Goal: Task Accomplishment & Management: Manage account settings

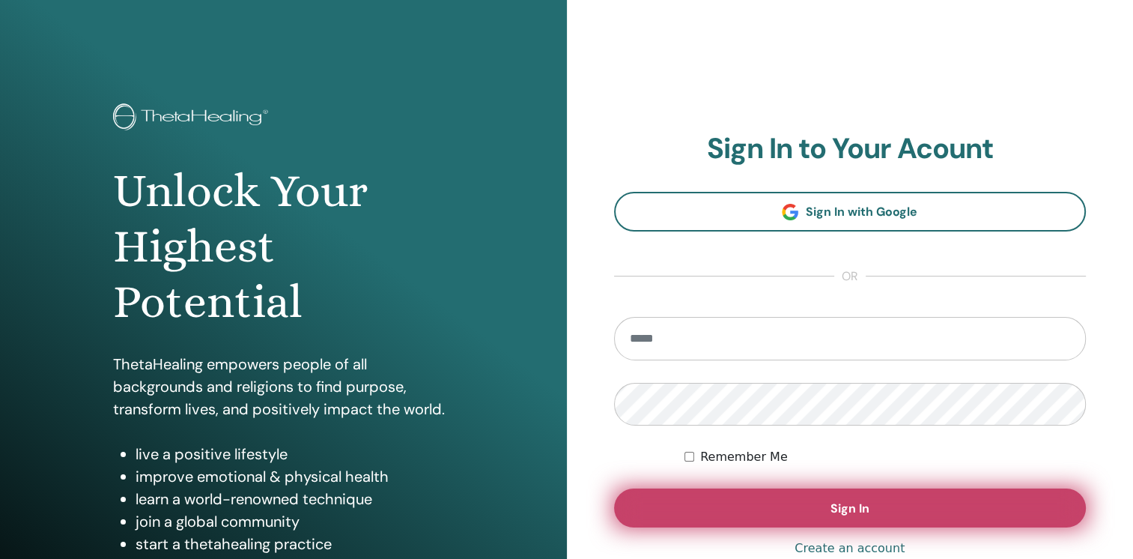
type input "**********"
click at [791, 504] on button "Sign In" at bounding box center [850, 507] width 473 height 39
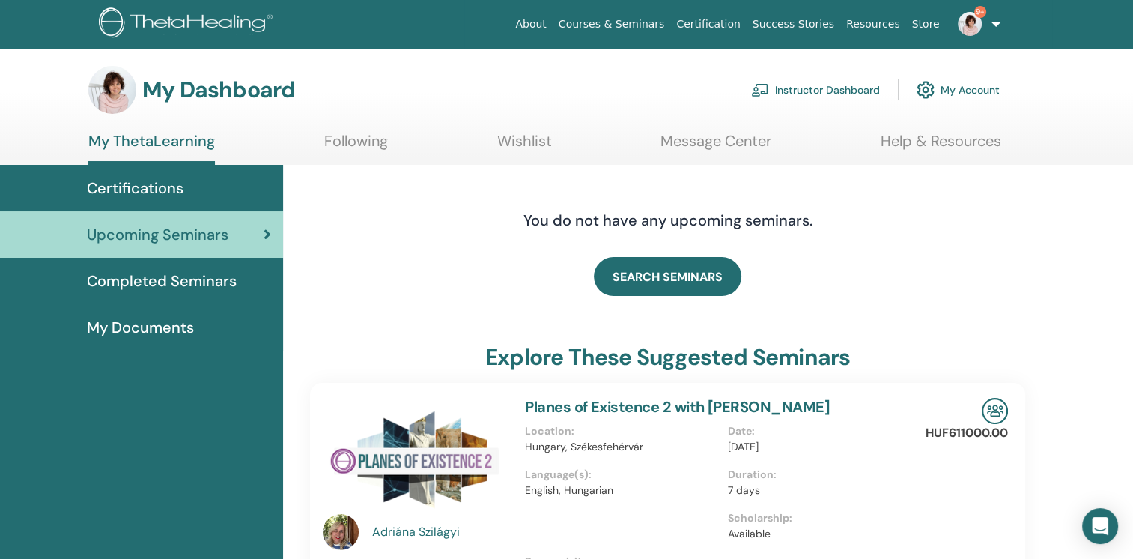
click at [821, 83] on link "Instructor Dashboard" at bounding box center [815, 89] width 129 height 33
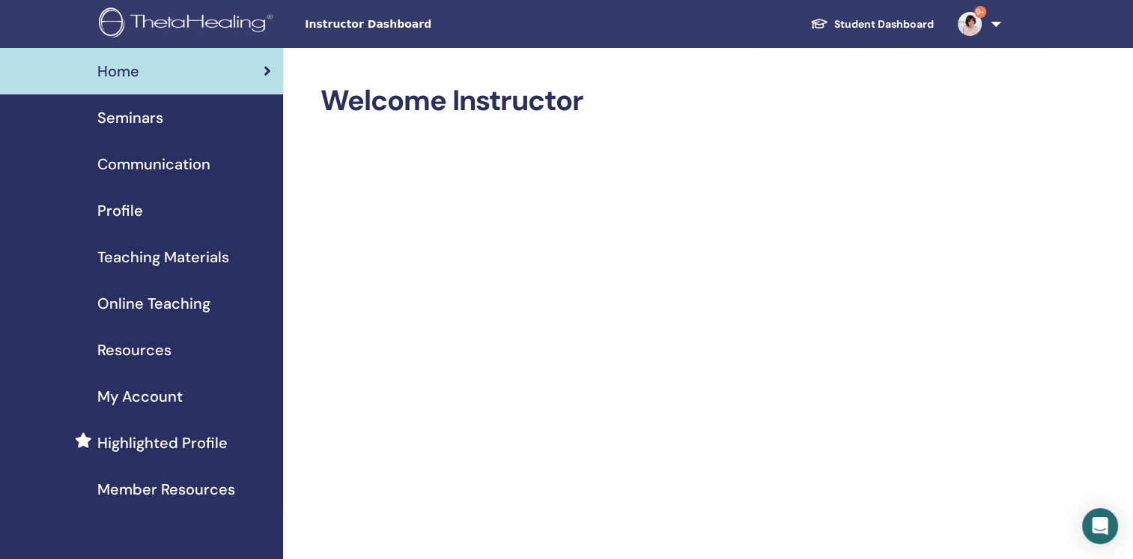
click at [132, 115] on span "Seminars" at bounding box center [130, 117] width 66 height 22
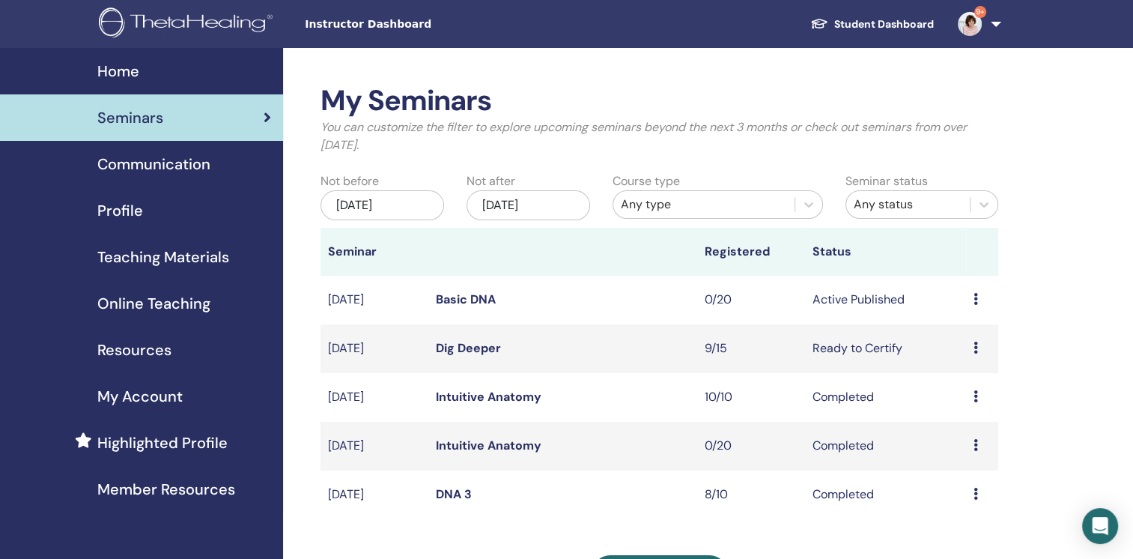
click at [460, 346] on link "Dig Deeper" at bounding box center [468, 348] width 65 height 16
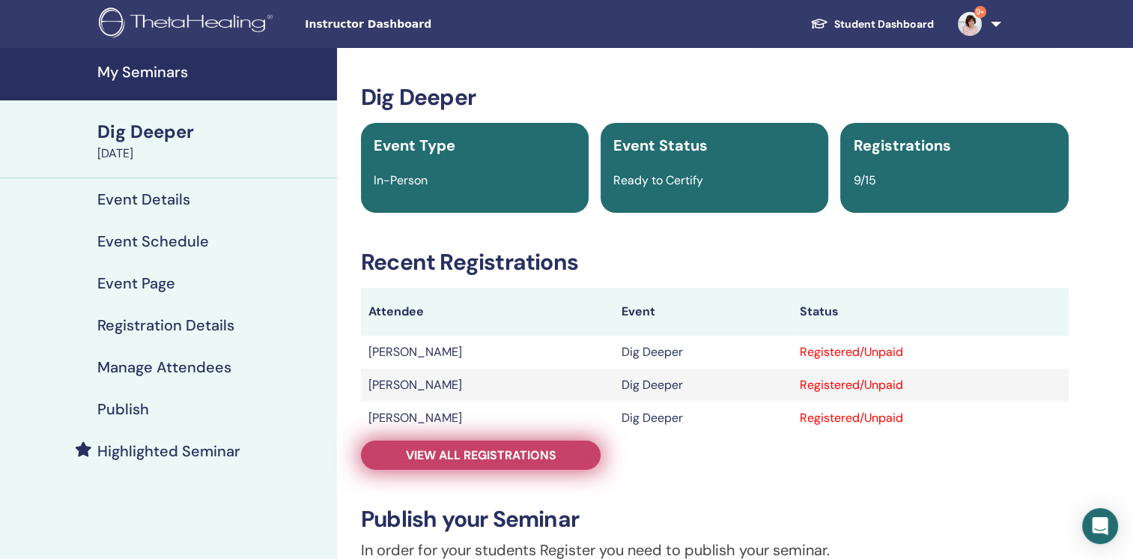
click at [494, 459] on span "View all registrations" at bounding box center [481, 455] width 151 height 16
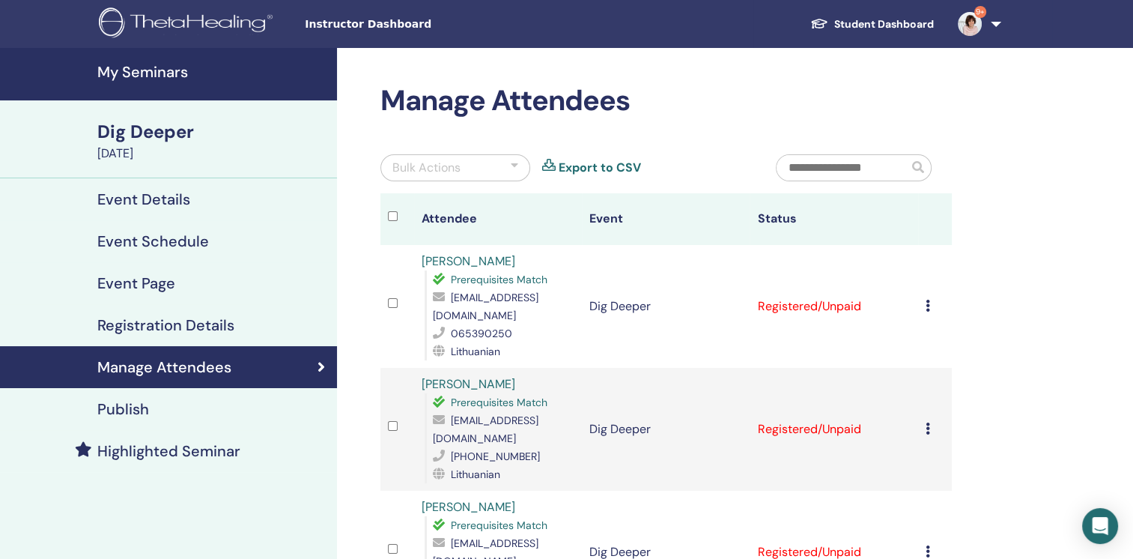
click at [923, 297] on td "Cancel Registration Do not auto-certify Mark as Paid Mark as Unpaid Mark as Abs…" at bounding box center [935, 306] width 34 height 123
click at [930, 297] on div "Cancel Registration Do not auto-certify Mark as Paid Mark as Unpaid Mark as Abs…" at bounding box center [935, 306] width 19 height 18
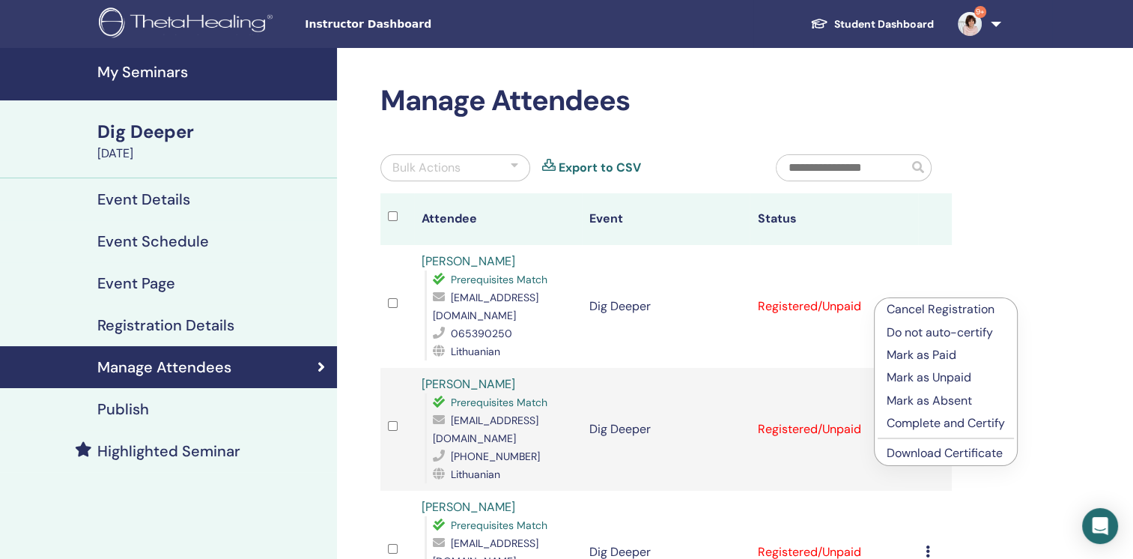
click at [919, 421] on p "Complete and Certify" at bounding box center [946, 423] width 118 height 18
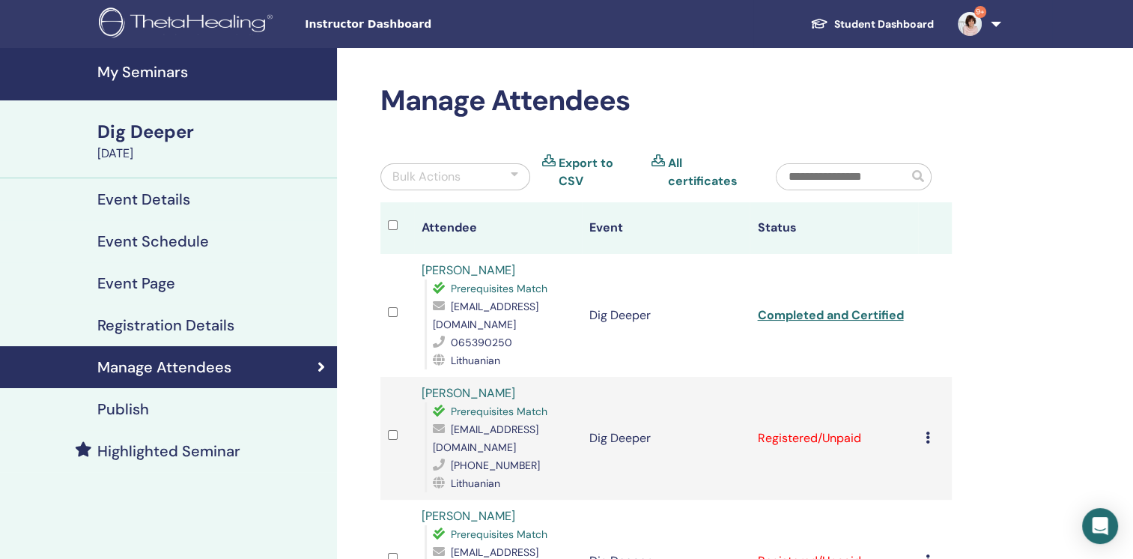
click at [929, 431] on icon at bounding box center [928, 437] width 4 height 12
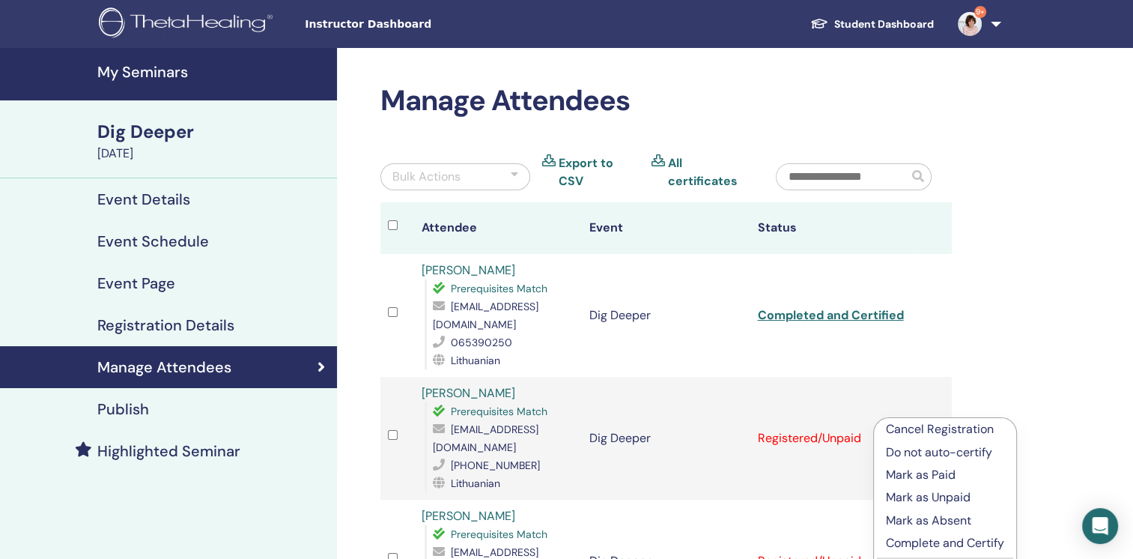
click at [930, 536] on p "Complete and Certify" at bounding box center [945, 543] width 118 height 18
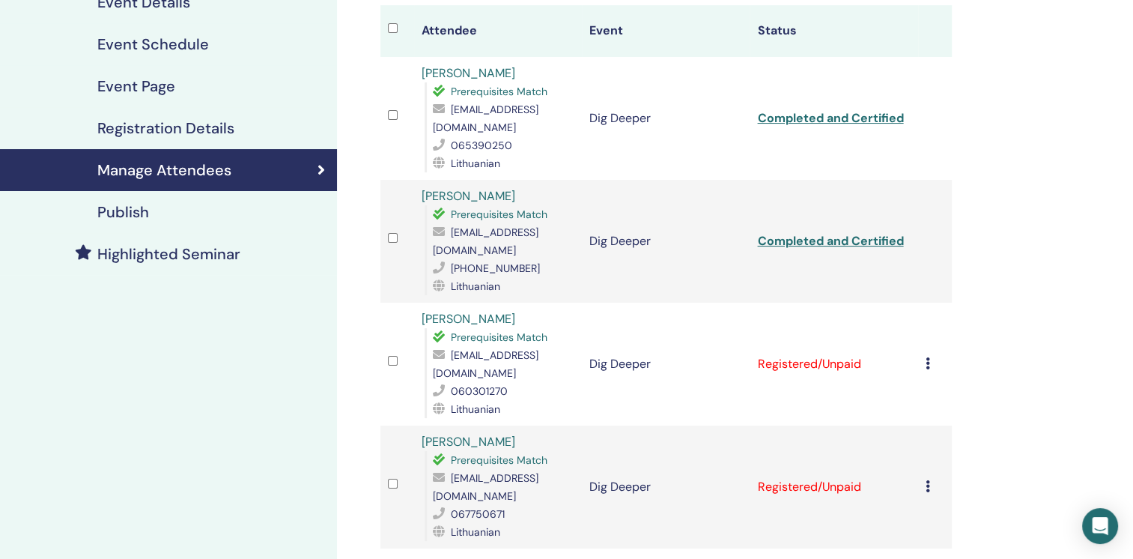
scroll to position [267, 0]
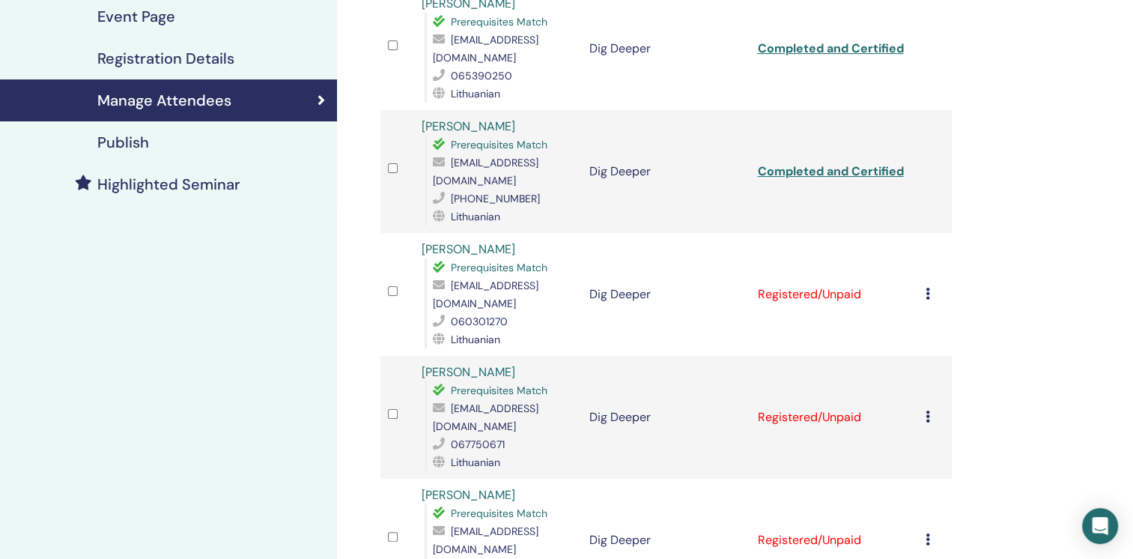
click at [928, 288] on icon at bounding box center [928, 294] width 4 height 12
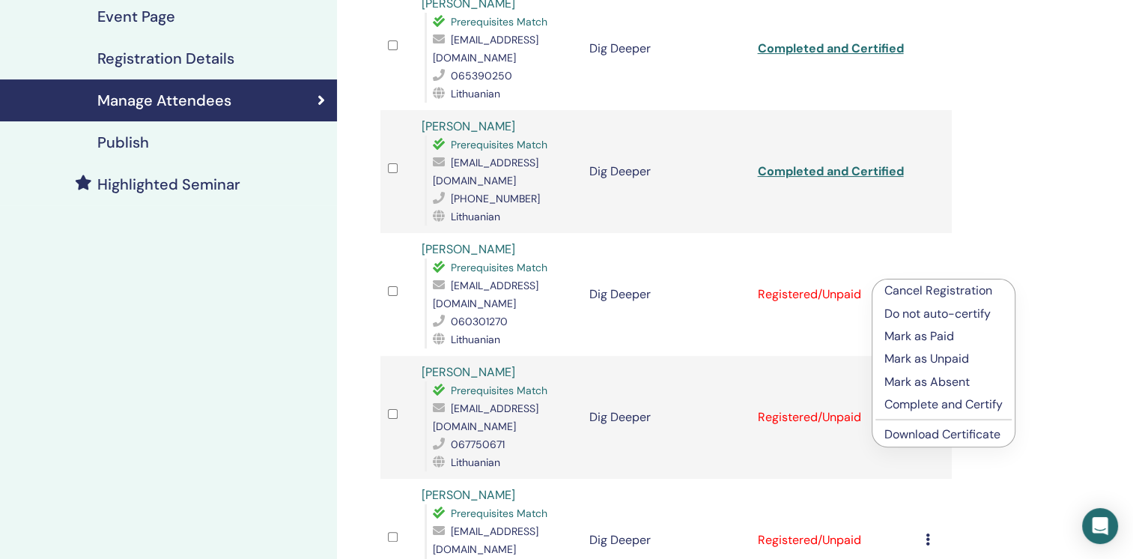
click at [921, 404] on p "Complete and Certify" at bounding box center [943, 404] width 118 height 18
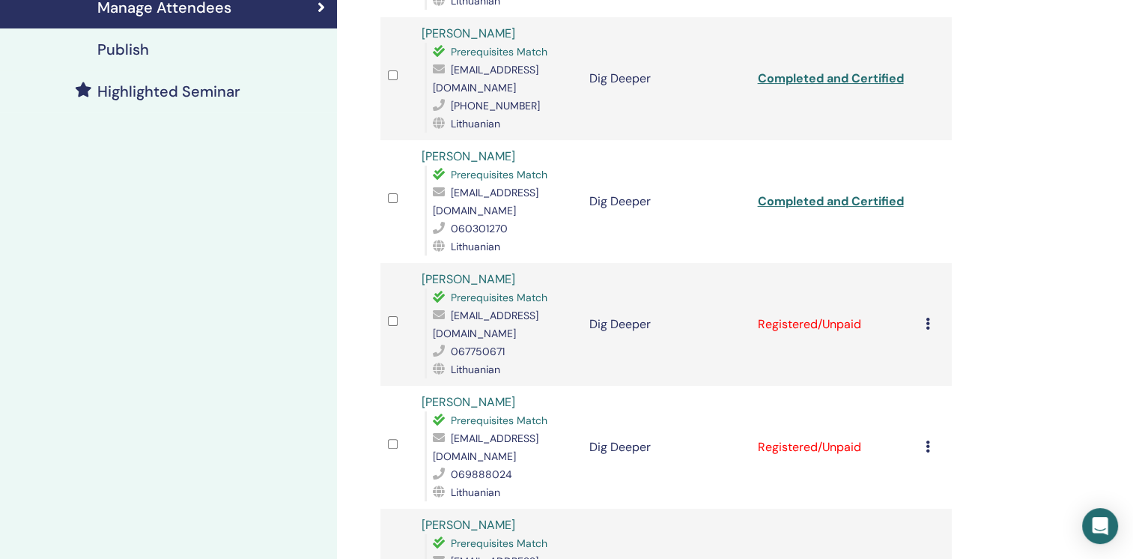
scroll to position [364, 0]
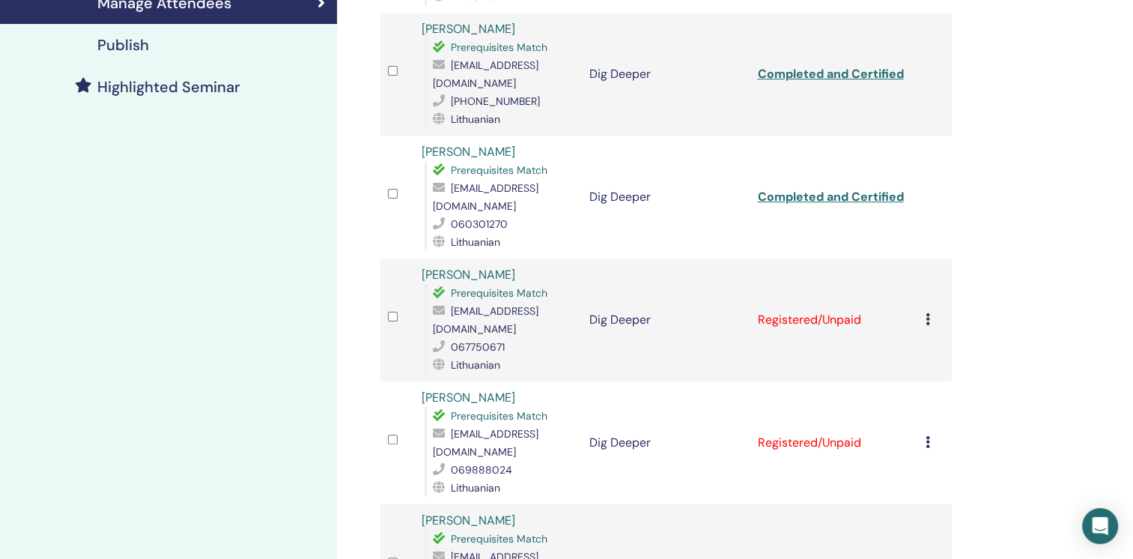
click at [928, 313] on icon at bounding box center [928, 319] width 4 height 12
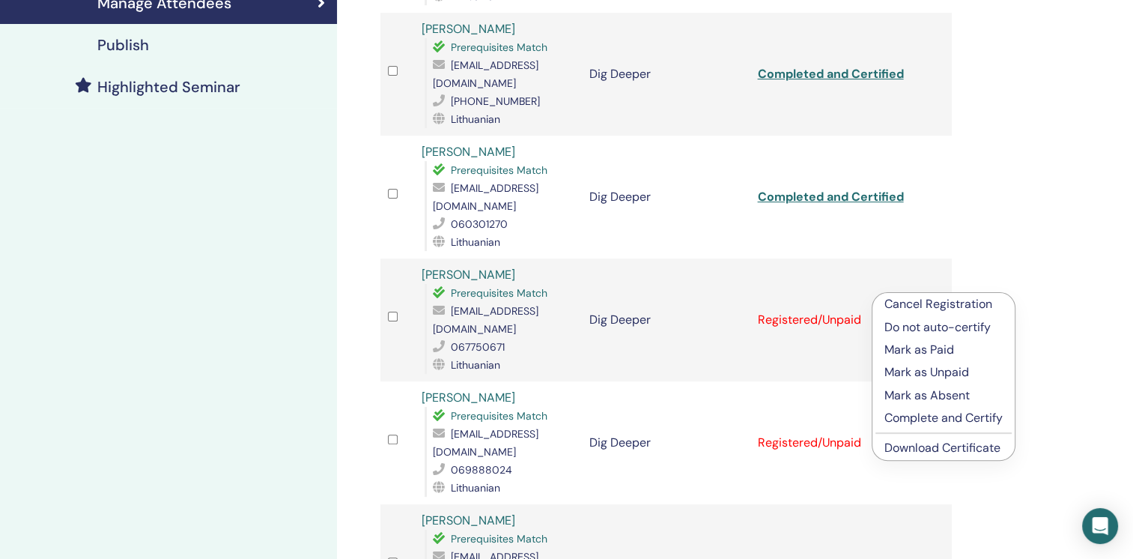
click at [920, 416] on p "Complete and Certify" at bounding box center [943, 418] width 118 height 18
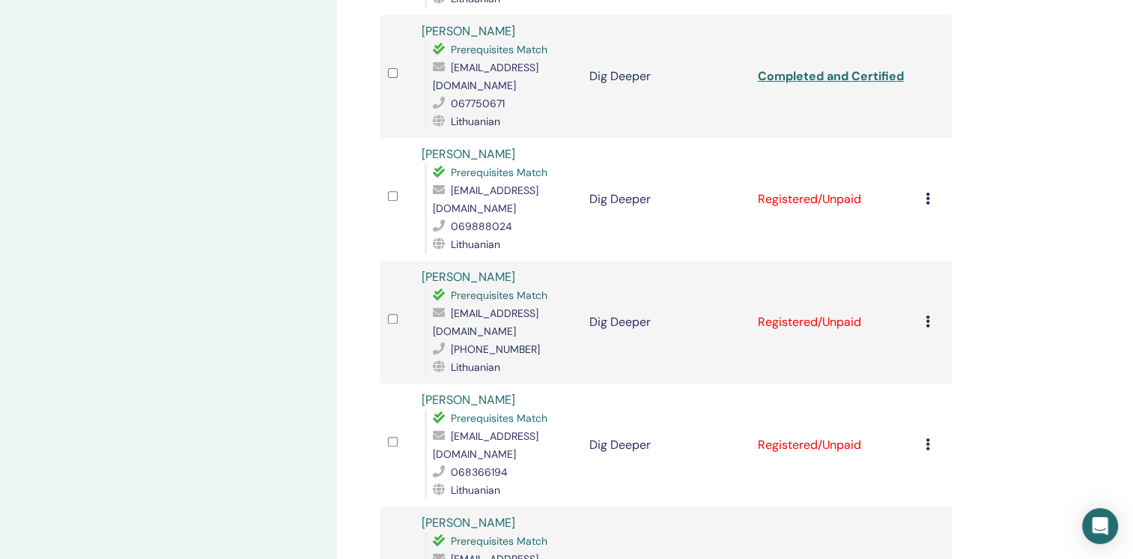
scroll to position [608, 0]
click at [927, 192] on icon at bounding box center [928, 198] width 4 height 12
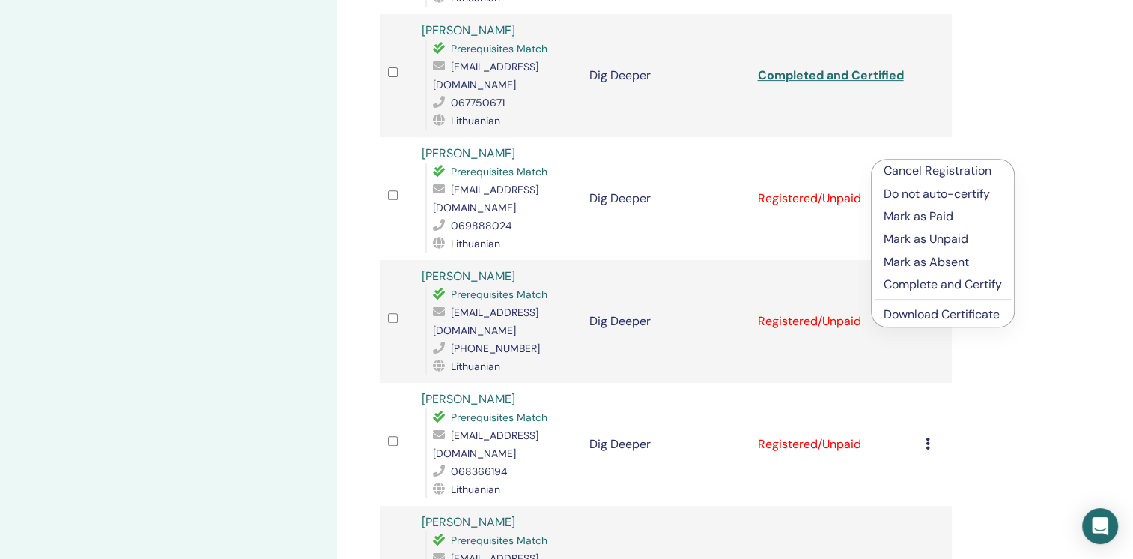
click at [896, 284] on p "Complete and Certify" at bounding box center [943, 285] width 118 height 18
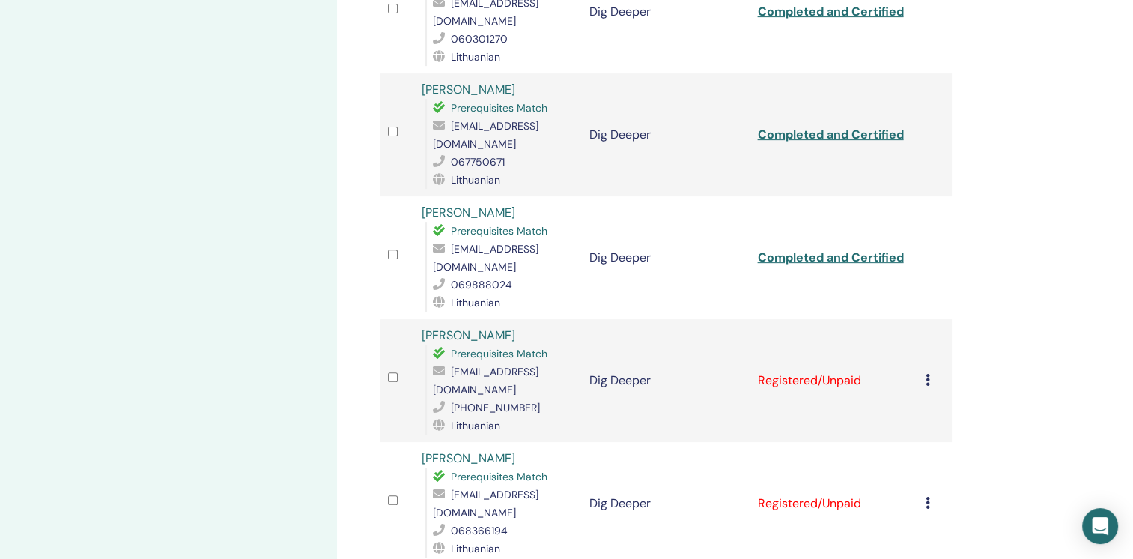
scroll to position [551, 0]
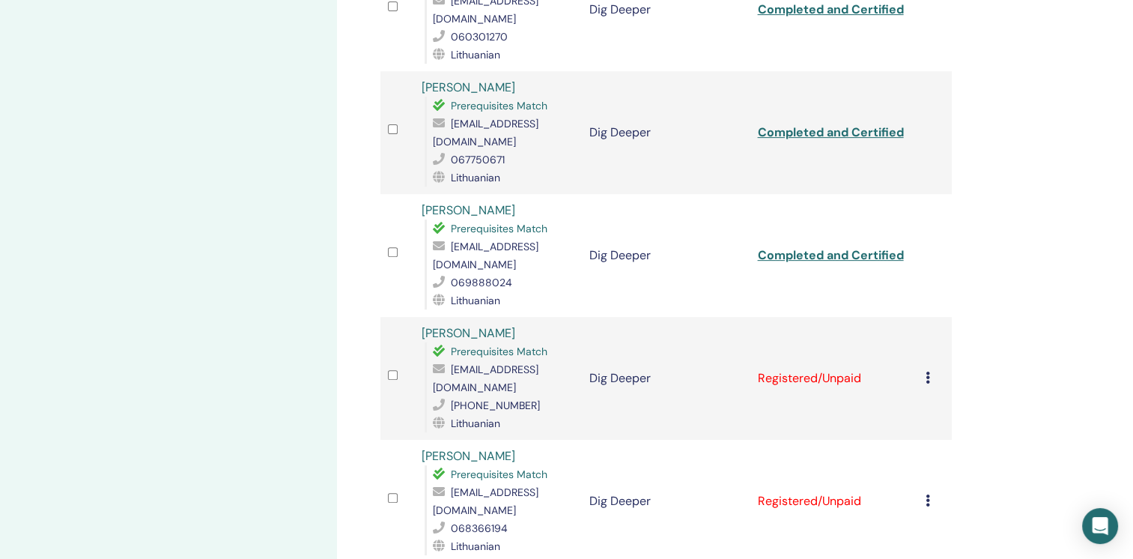
click at [930, 369] on div "Cancel Registration Do not auto-certify Mark as Paid Mark as Unpaid Mark as Abs…" at bounding box center [935, 378] width 19 height 18
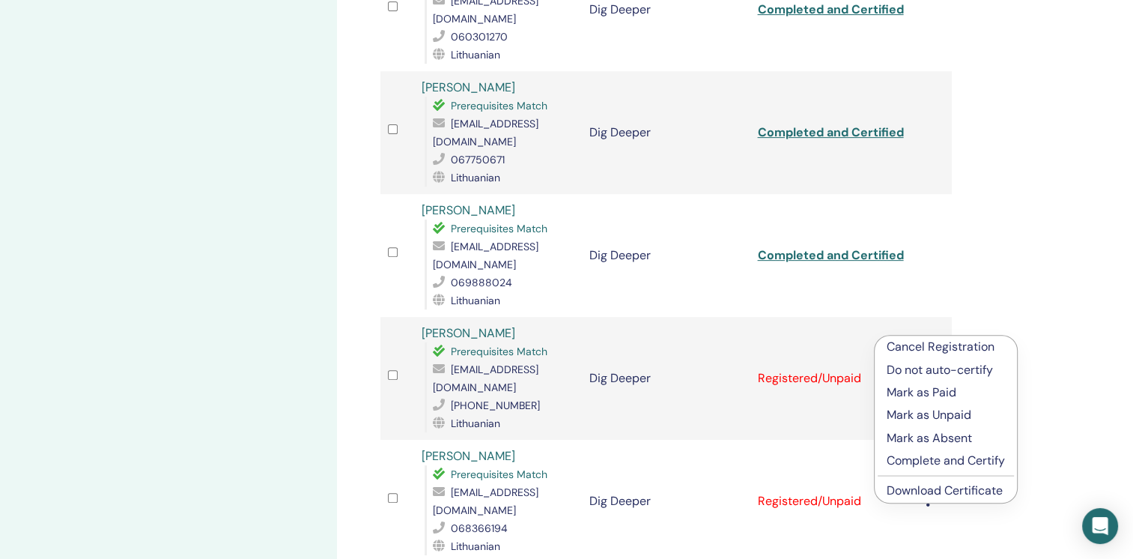
click at [916, 459] on p "Complete and Certify" at bounding box center [946, 461] width 118 height 18
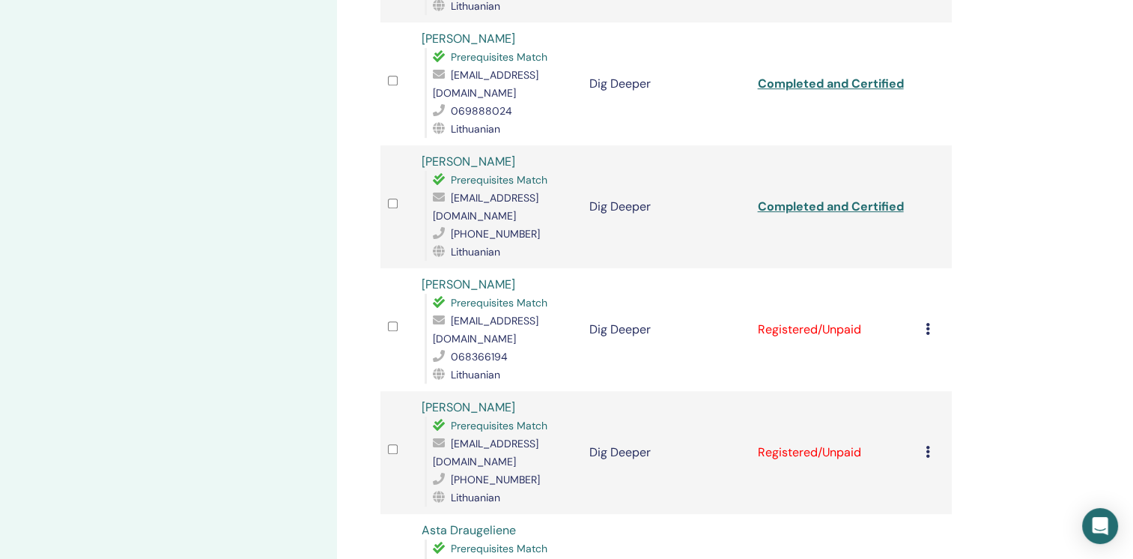
scroll to position [724, 0]
click at [926, 321] on icon at bounding box center [928, 327] width 4 height 12
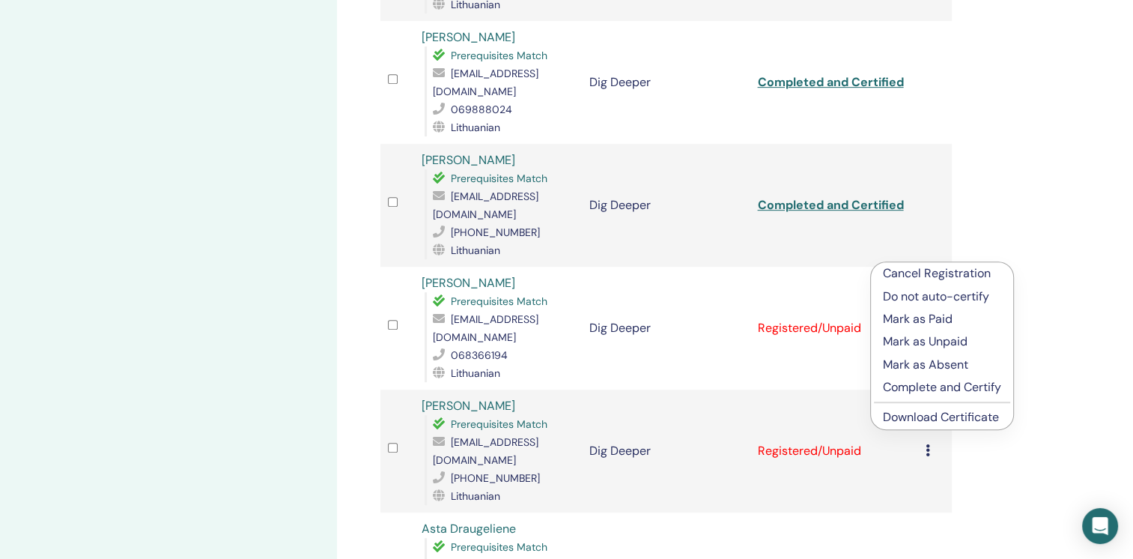
click at [893, 383] on p "Complete and Certify" at bounding box center [942, 387] width 118 height 18
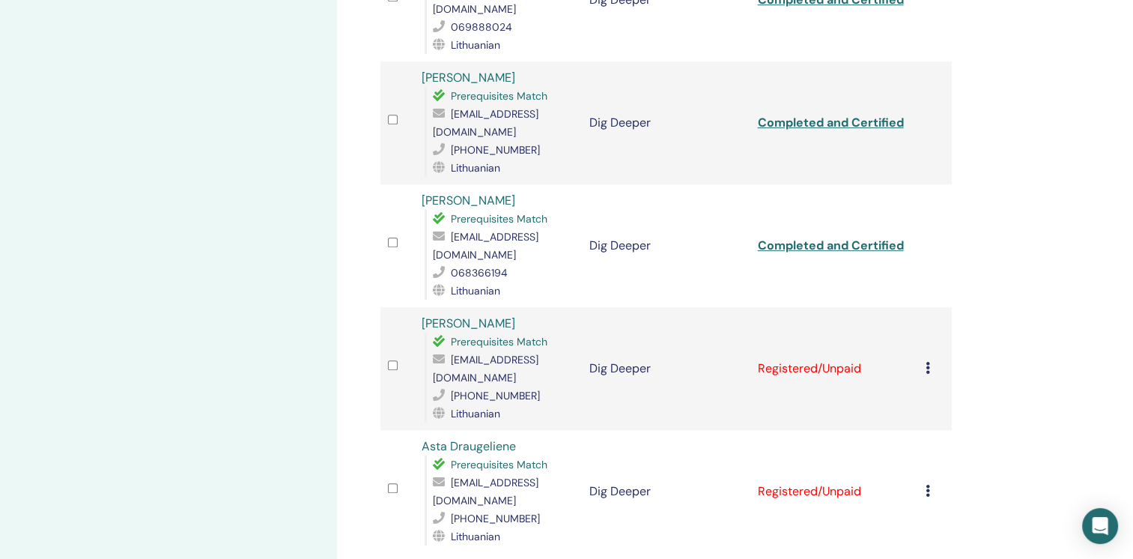
scroll to position [827, 0]
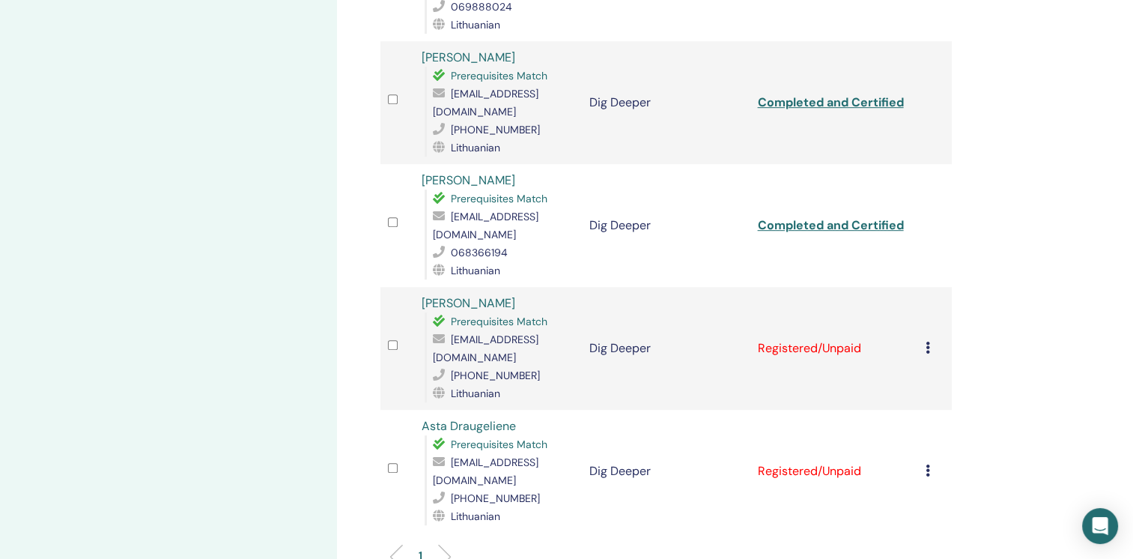
click at [926, 341] on icon at bounding box center [928, 347] width 4 height 12
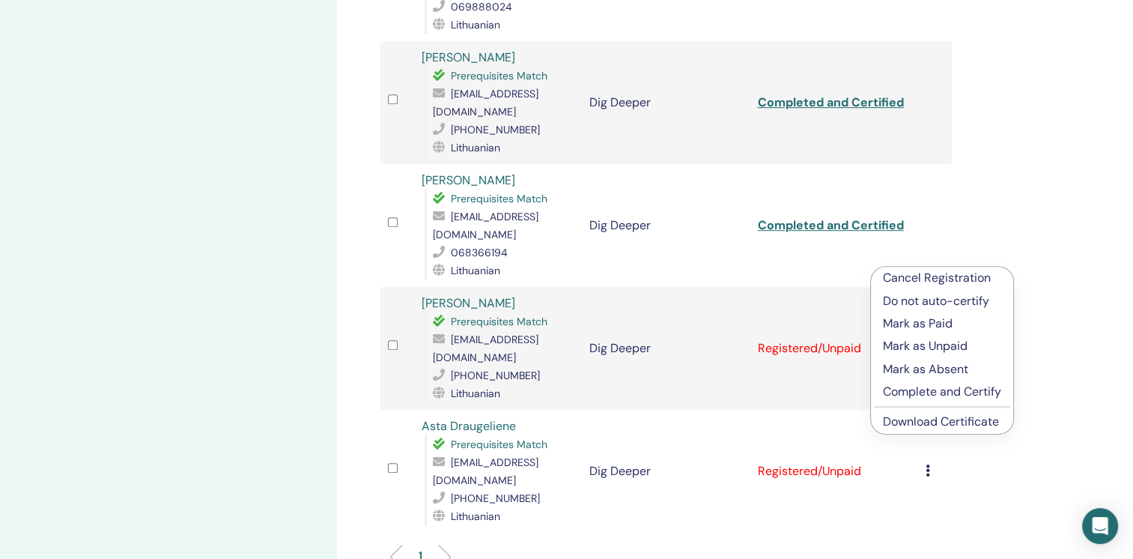
click at [902, 389] on p "Complete and Certify" at bounding box center [942, 392] width 118 height 18
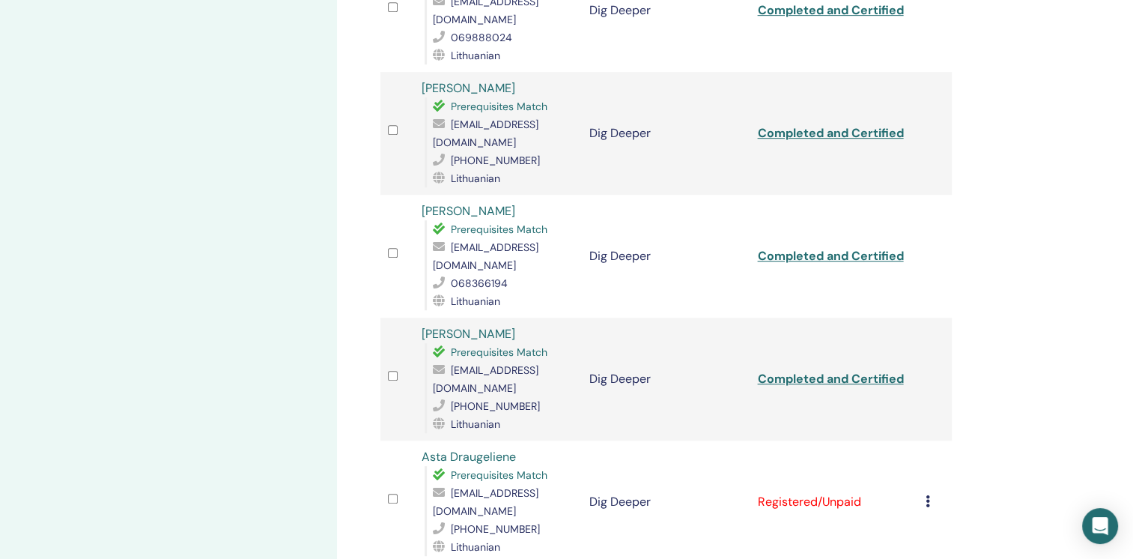
scroll to position [797, 0]
click at [927, 493] on icon at bounding box center [928, 499] width 4 height 12
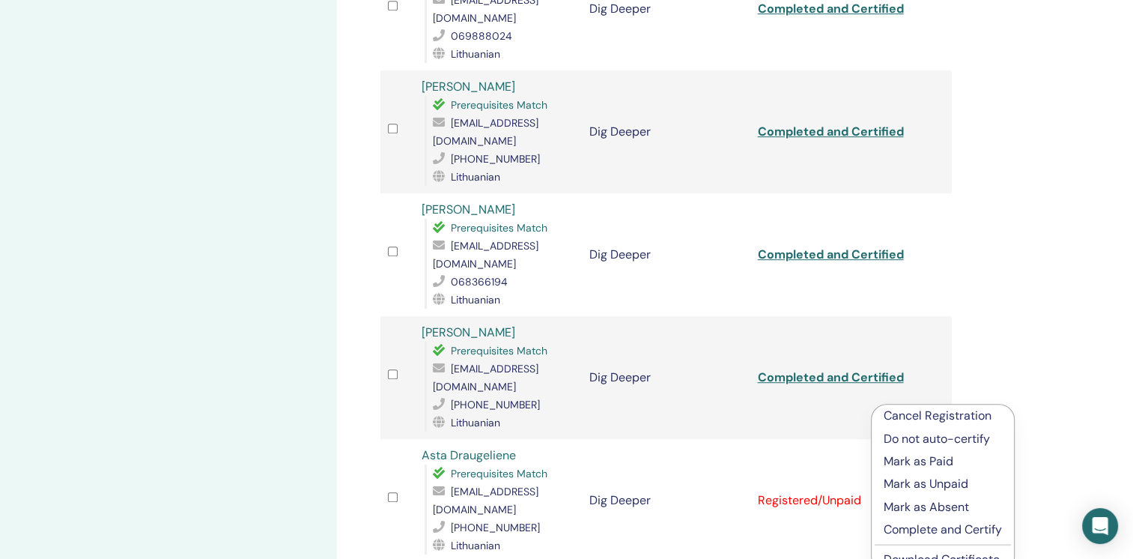
click at [904, 529] on p "Complete and Certify" at bounding box center [943, 529] width 118 height 18
